Goal: Task Accomplishment & Management: Complete application form

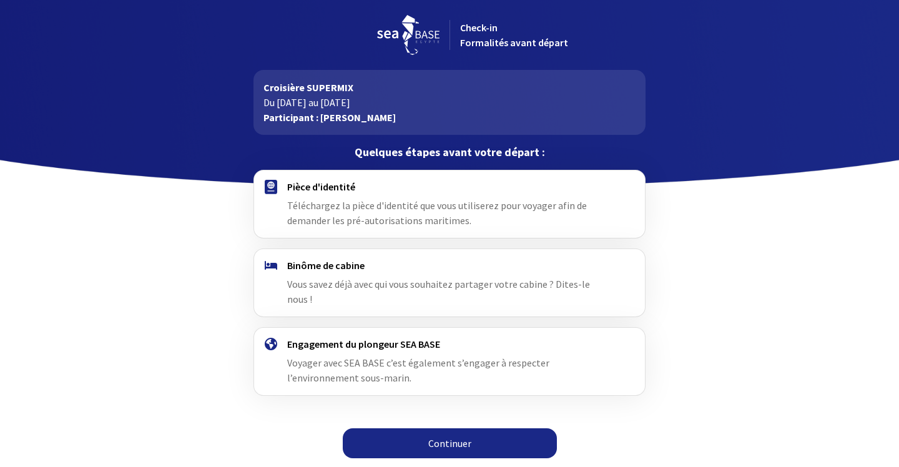
click at [450, 428] on link "Continuer" at bounding box center [450, 443] width 214 height 30
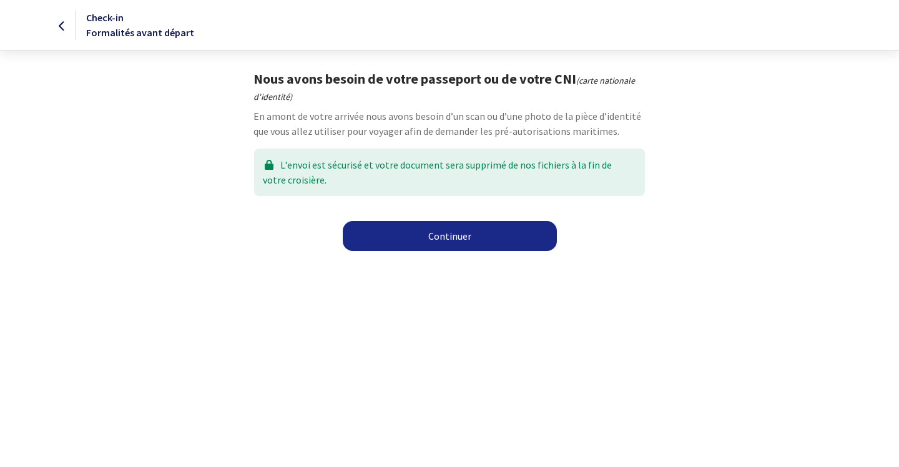
click at [456, 235] on link "Continuer" at bounding box center [450, 236] width 214 height 30
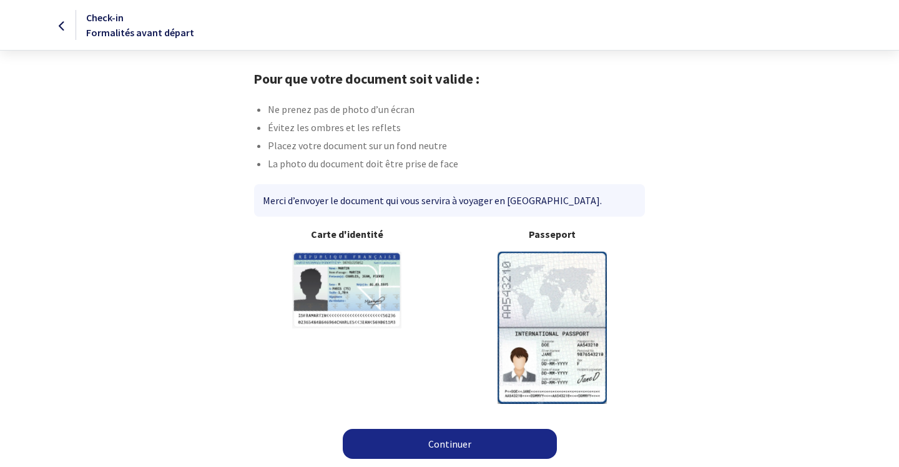
click at [447, 443] on link "Continuer" at bounding box center [450, 444] width 214 height 30
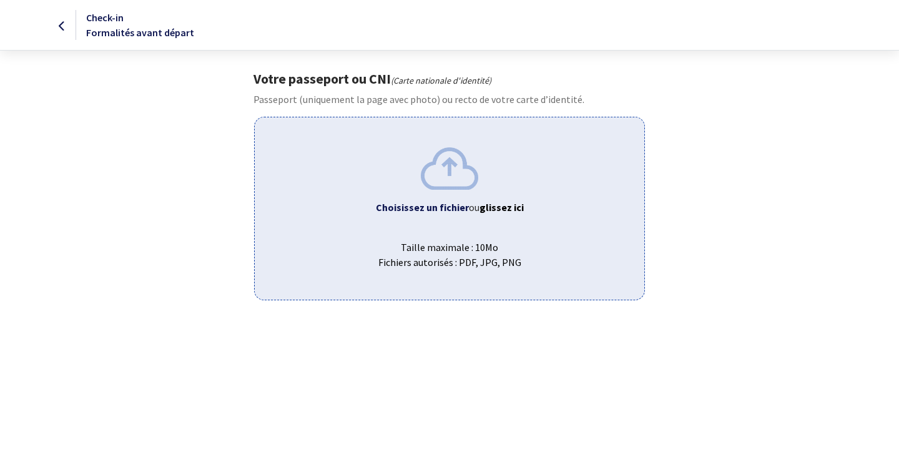
click at [450, 178] on img at bounding box center [449, 168] width 57 height 42
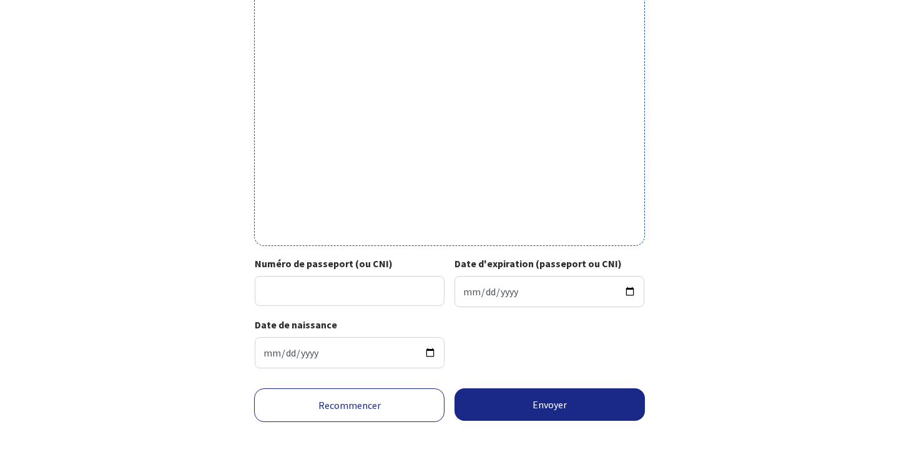
scroll to position [385, 0]
click at [337, 282] on input "Numéro de passeport (ou CNI)" at bounding box center [350, 291] width 190 height 30
type input "20AD96271"
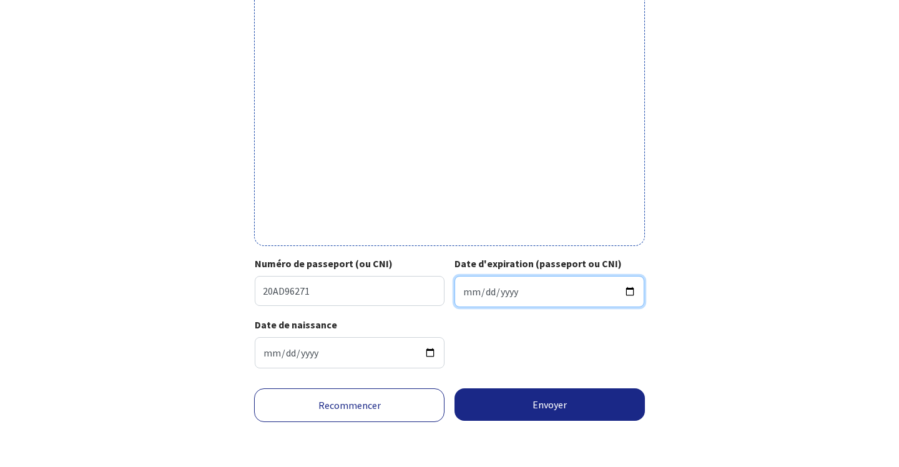
click at [473, 281] on input "Date d'expiration (passeport ou CNI)" at bounding box center [550, 291] width 190 height 31
click at [486, 283] on input "Date d'expiration (passeport ou CNI)" at bounding box center [550, 291] width 190 height 31
click at [500, 285] on input "Date d'expiration (passeport ou CNI)" at bounding box center [550, 291] width 190 height 31
type input "2030-01-21"
click at [646, 362] on div "Date de naissance 1973-03-07" at bounding box center [449, 347] width 410 height 61
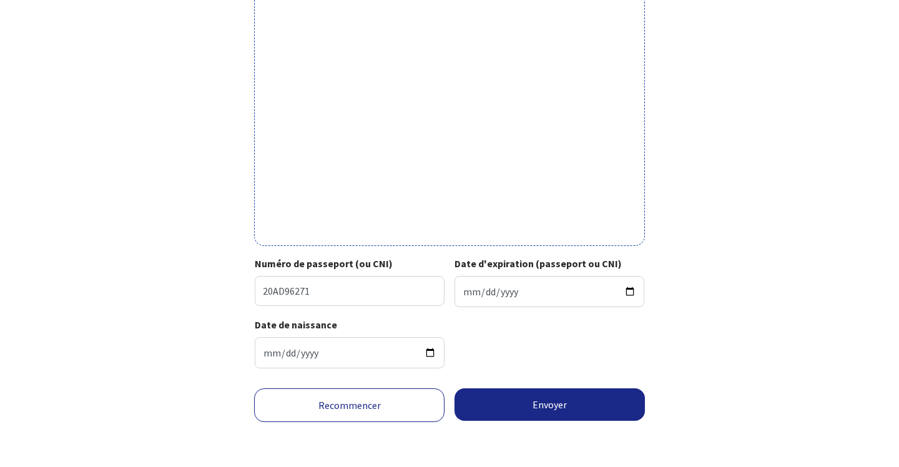
click at [564, 406] on button "Envoyer" at bounding box center [550, 404] width 190 height 32
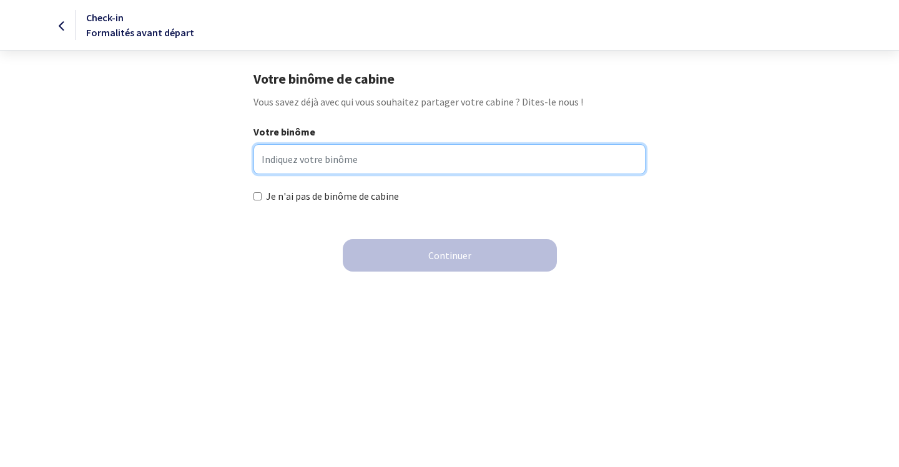
click at [319, 159] on input "Votre binôme" at bounding box center [448, 159] width 391 height 30
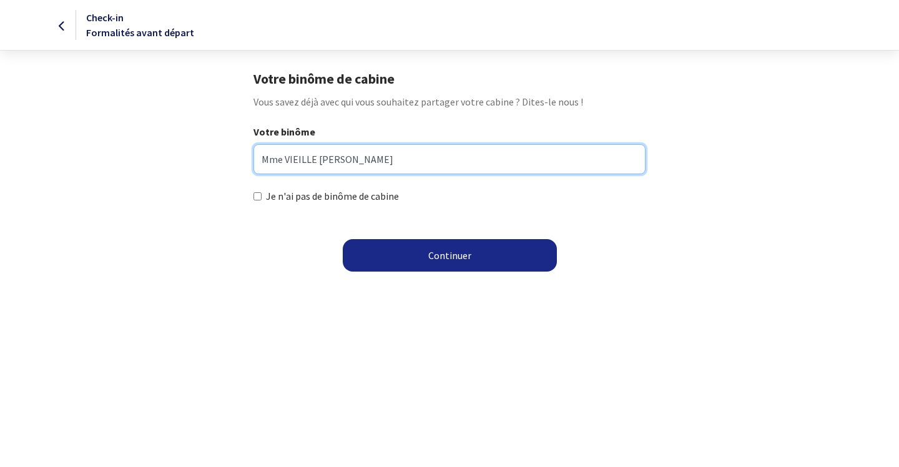
type input "Mme VIEILLE [PERSON_NAME]"
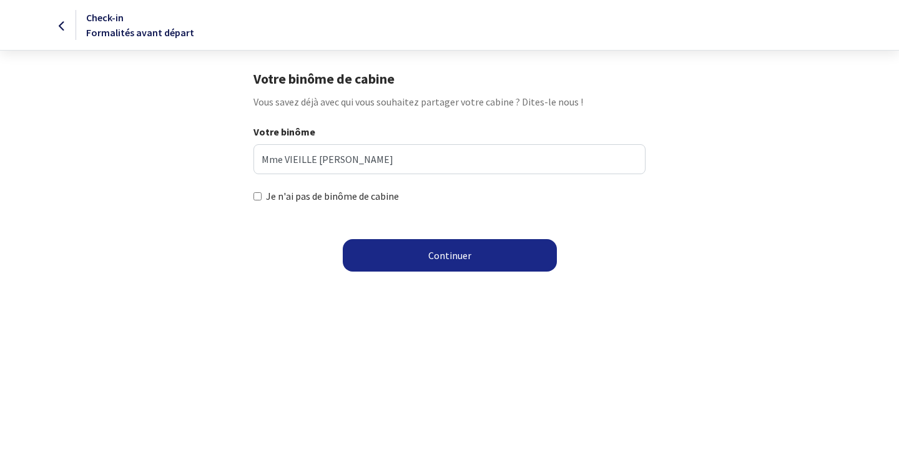
click at [435, 253] on button "Continuer" at bounding box center [450, 255] width 214 height 32
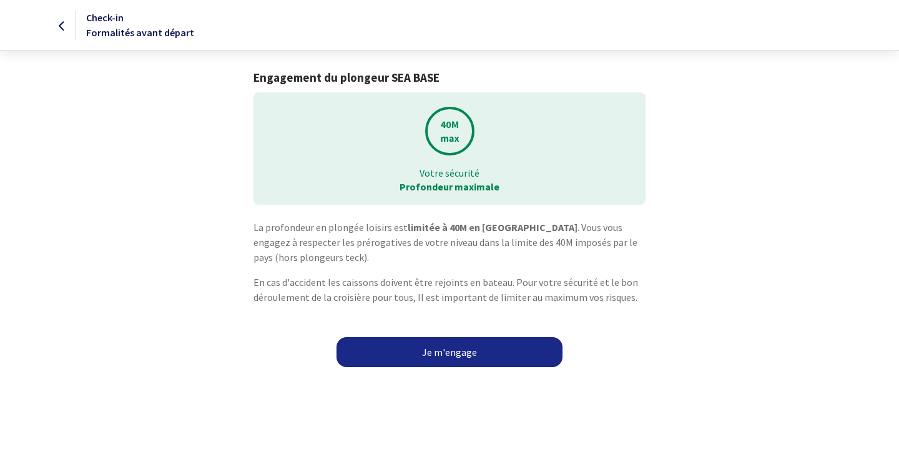
click at [447, 352] on link "Je m'engage" at bounding box center [450, 352] width 226 height 30
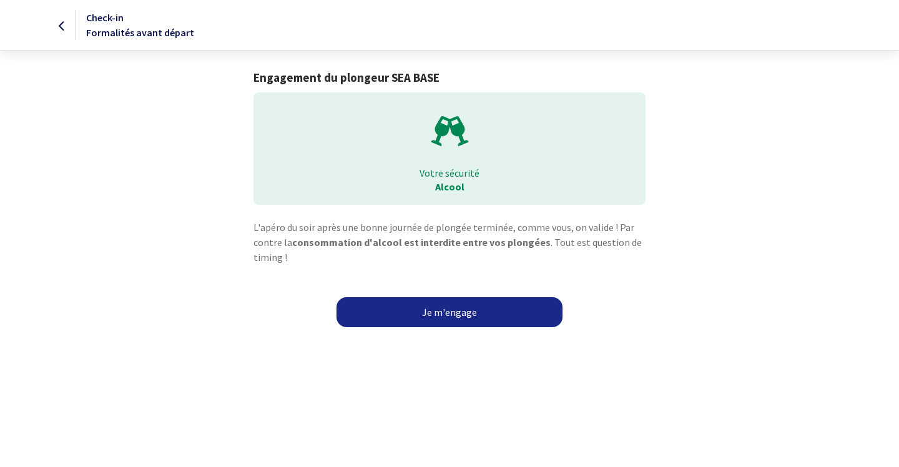
click at [468, 312] on link "Je m'engage" at bounding box center [450, 312] width 226 height 30
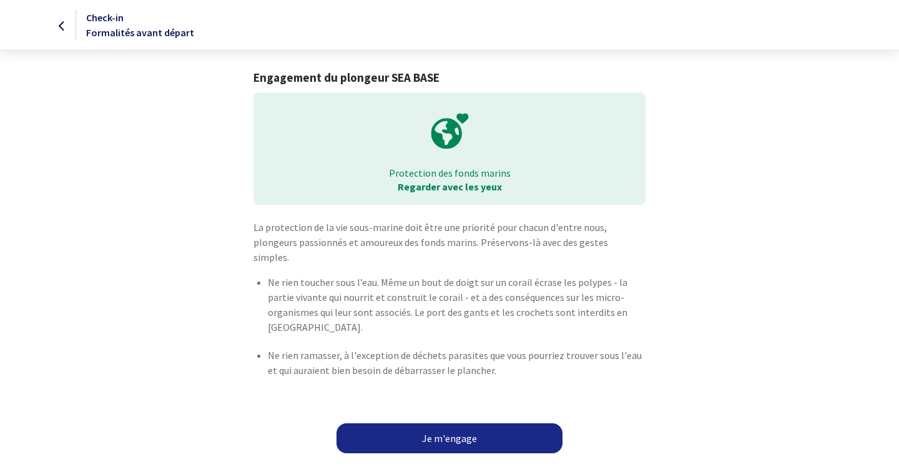
click at [418, 425] on link "Je m'engage" at bounding box center [450, 438] width 226 height 30
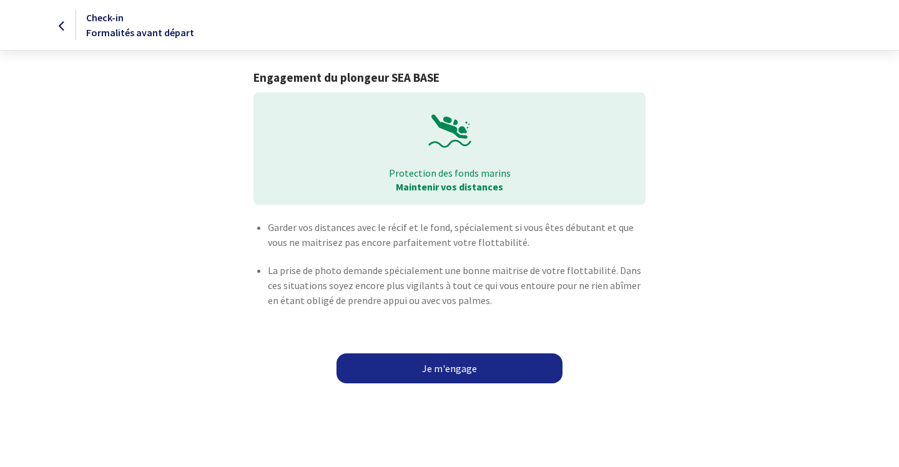
click at [448, 369] on link "Je m'engage" at bounding box center [450, 368] width 226 height 30
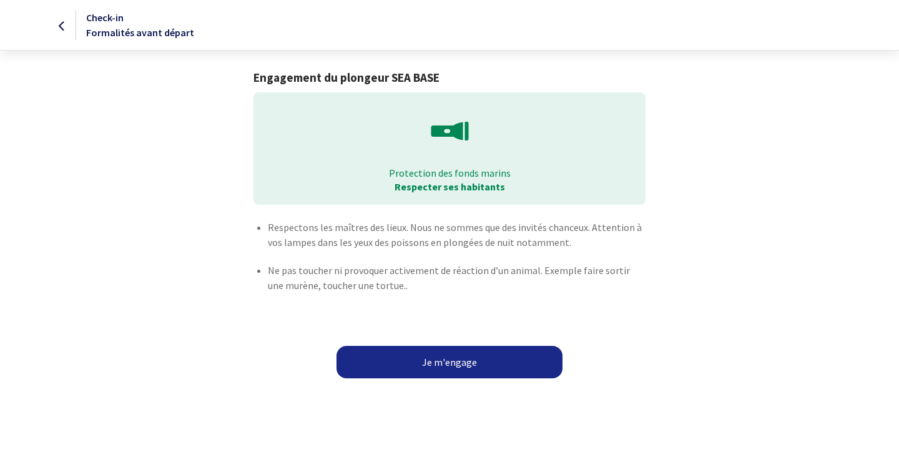
click at [447, 363] on button "Je m'engage" at bounding box center [450, 362] width 226 height 32
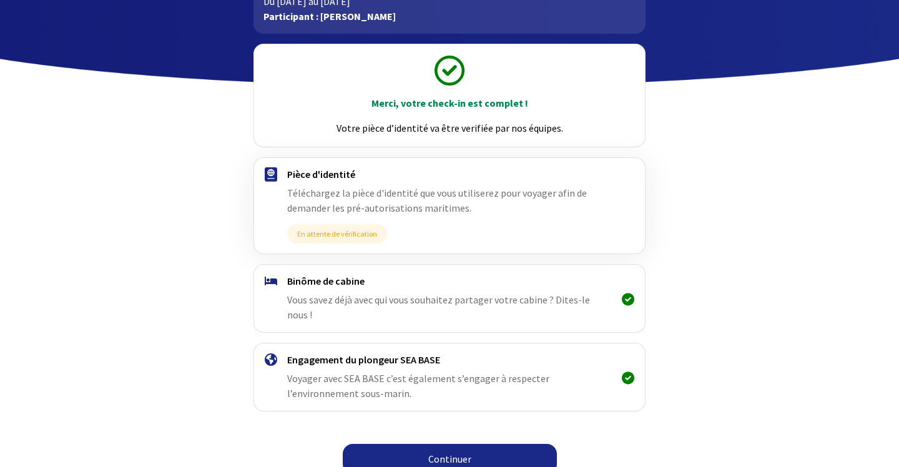
scroll to position [101, 0]
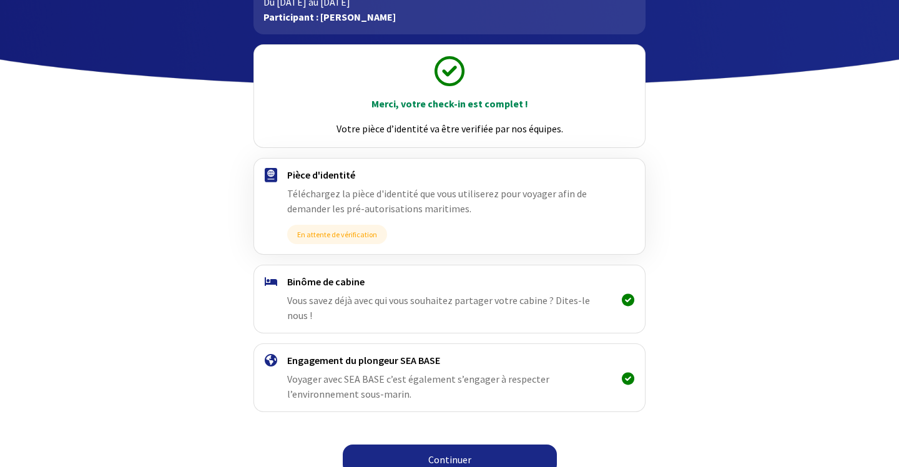
click at [458, 445] on link "Continuer" at bounding box center [450, 460] width 214 height 30
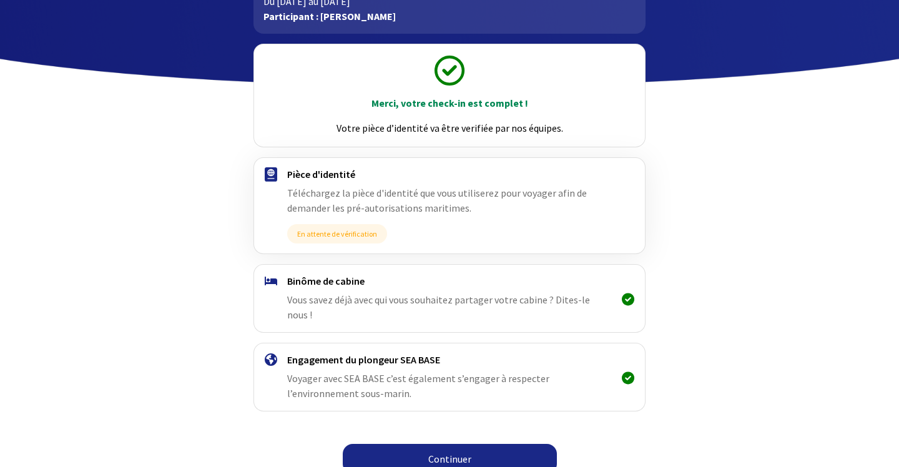
scroll to position [101, 0]
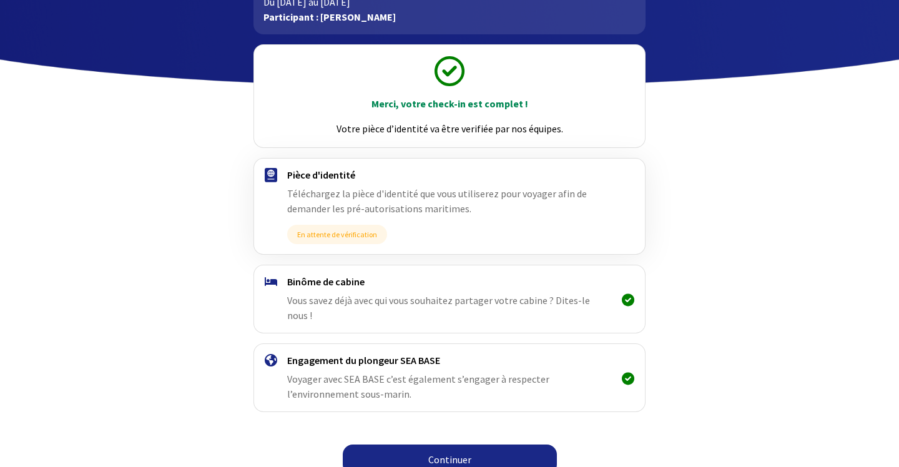
click at [461, 449] on link "Continuer" at bounding box center [450, 460] width 214 height 30
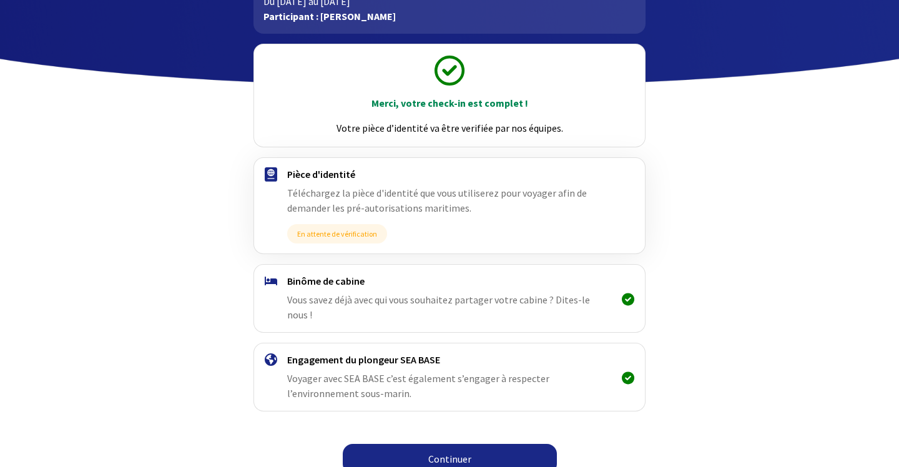
scroll to position [101, 0]
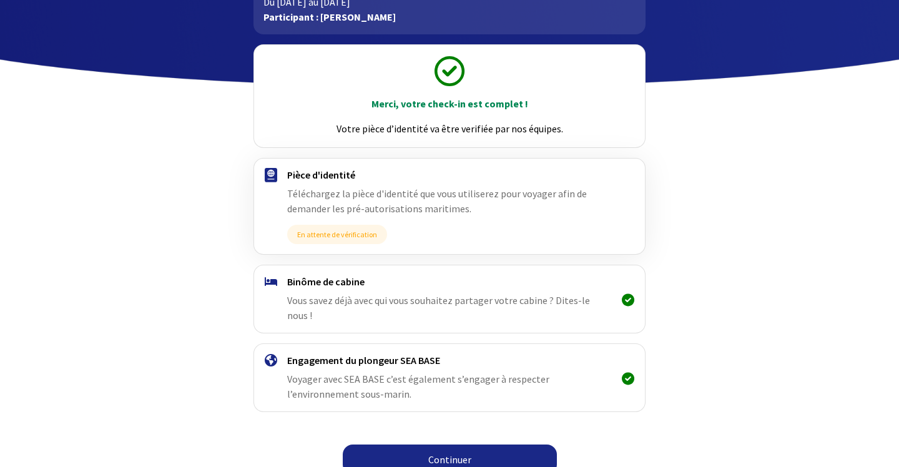
click at [453, 445] on link "Continuer" at bounding box center [450, 460] width 214 height 30
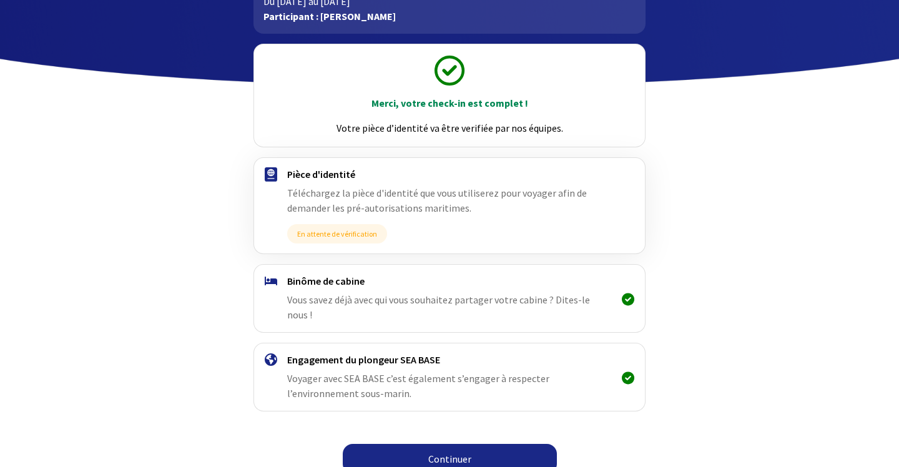
scroll to position [101, 0]
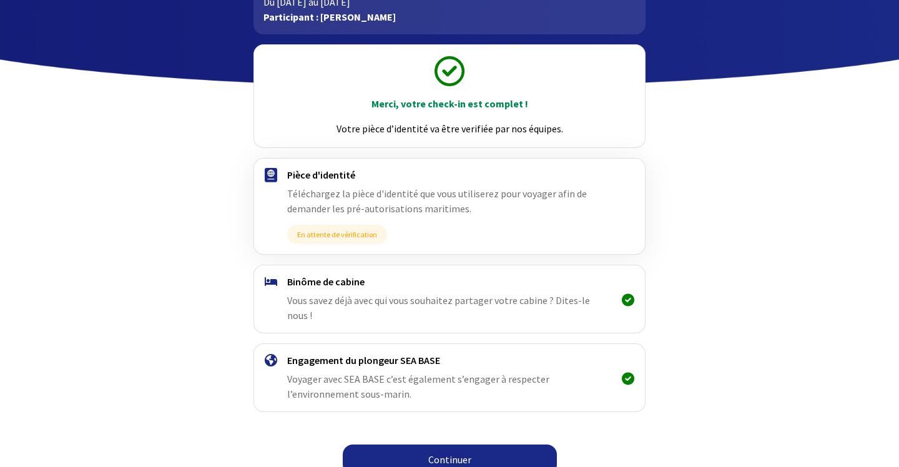
click at [456, 445] on link "Continuer" at bounding box center [450, 460] width 214 height 30
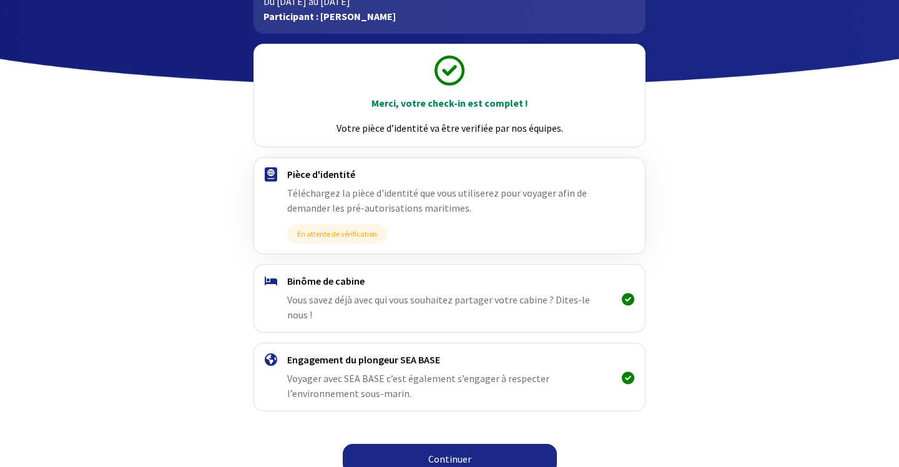
scroll to position [101, 0]
